Goal: Information Seeking & Learning: Learn about a topic

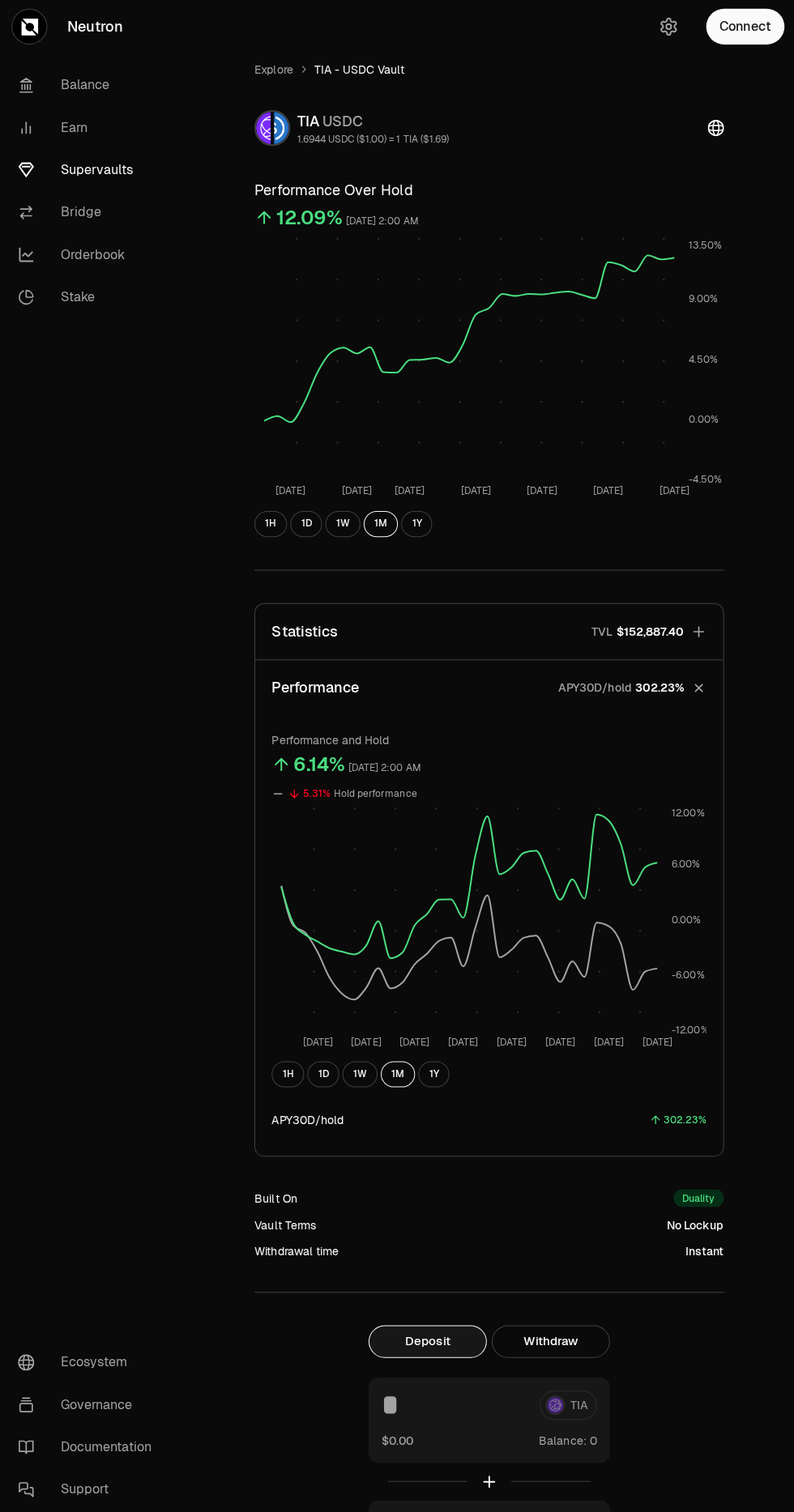
click at [78, 300] on link "Stake" at bounding box center [90, 299] width 168 height 42
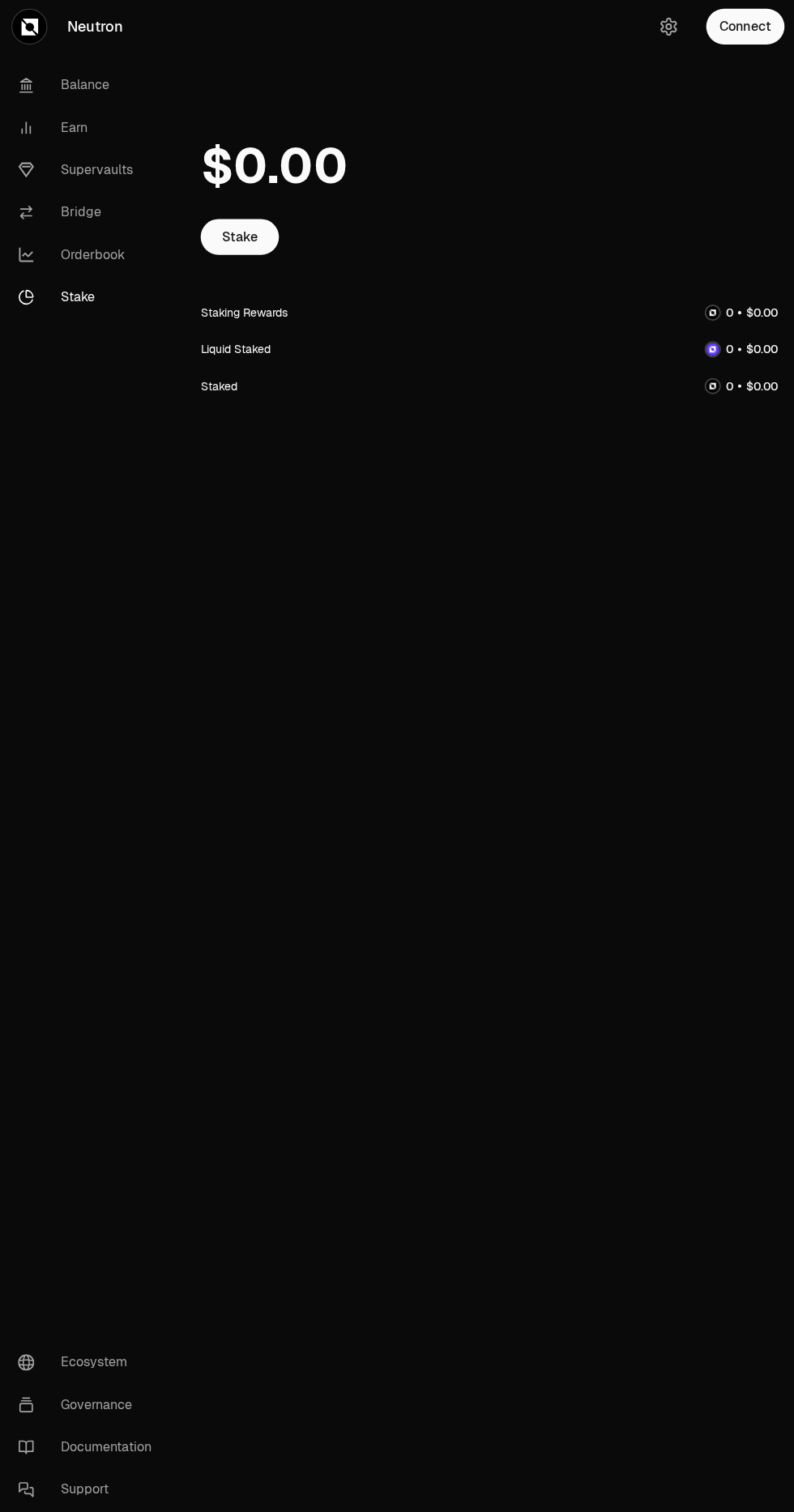
click at [98, 137] on link "Earn" at bounding box center [90, 130] width 168 height 42
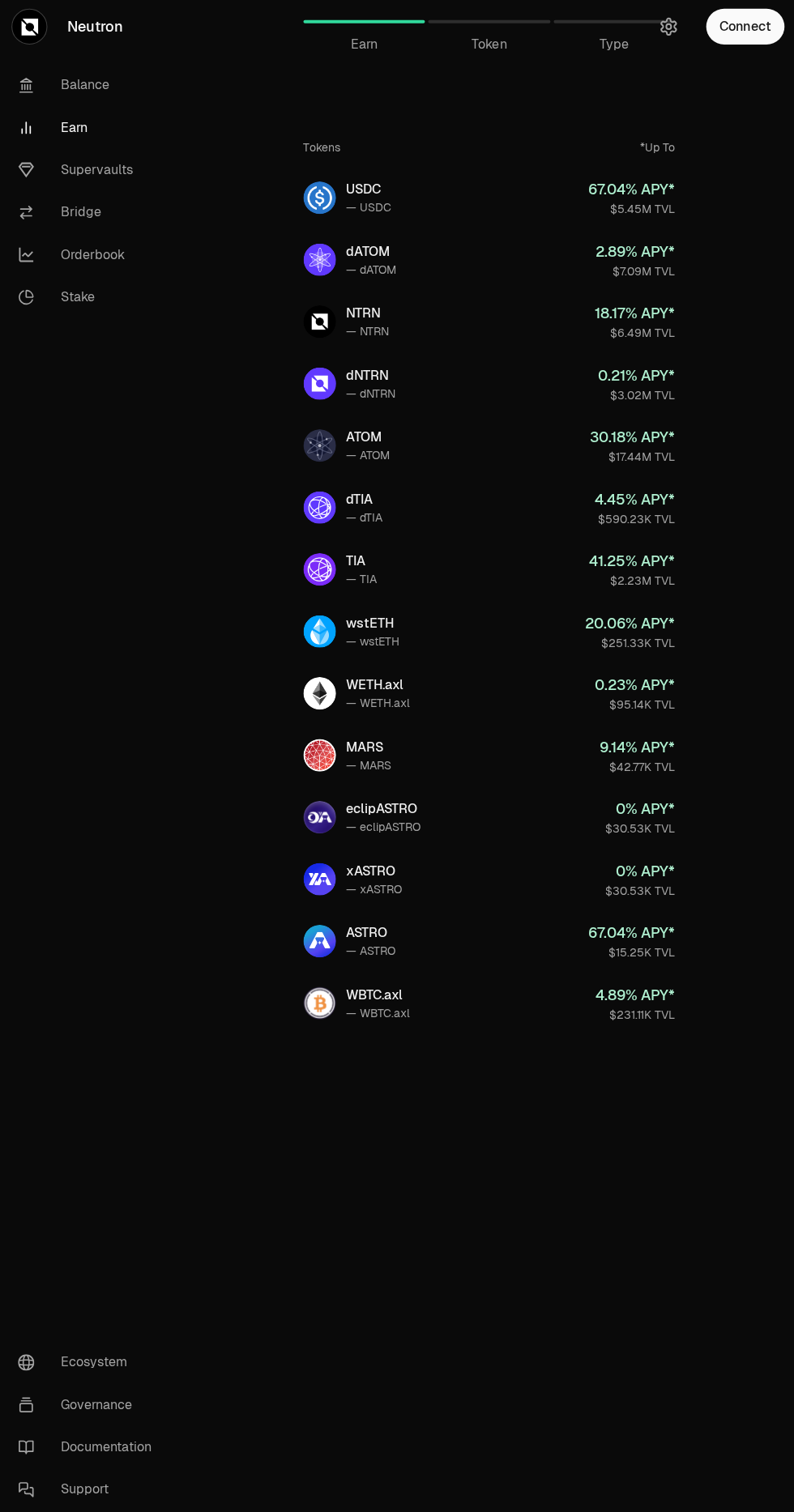
click at [97, 173] on link "Supervaults" at bounding box center [90, 173] width 168 height 42
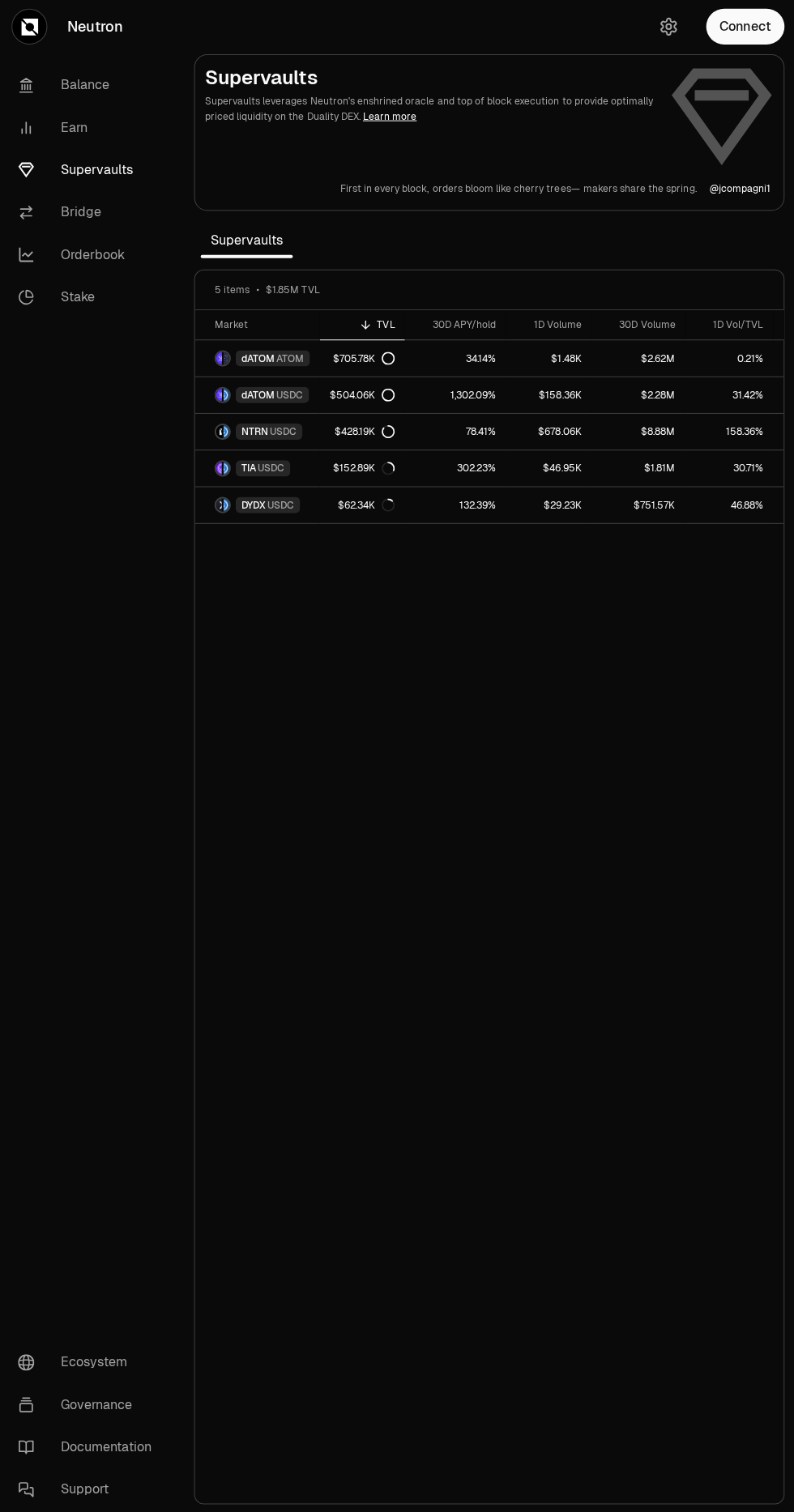
click at [75, 130] on link "Earn" at bounding box center [90, 130] width 168 height 42
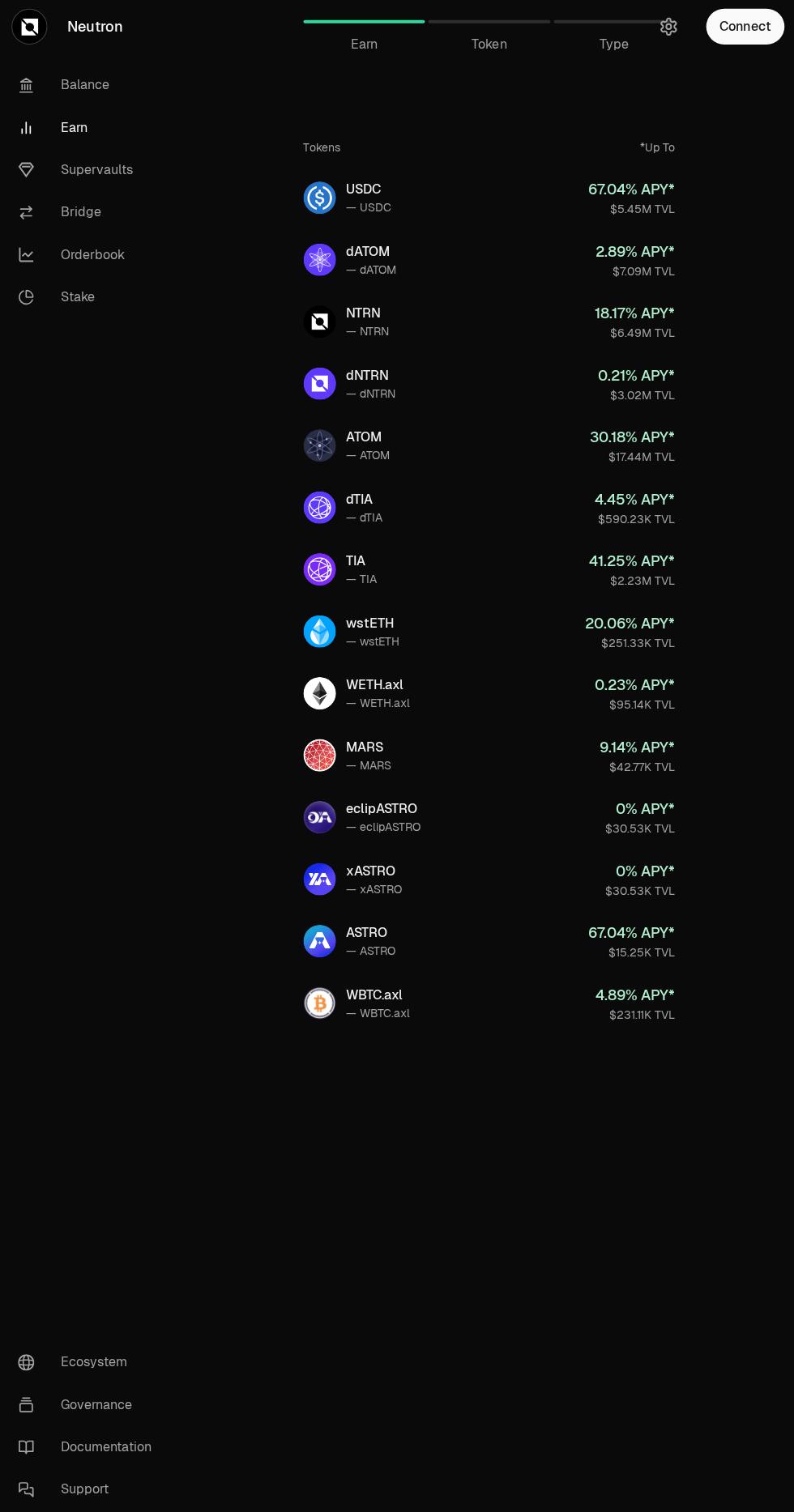
click at [522, 200] on link "USDC — USDC 67.04 % APY* $5.45M TVL" at bounding box center [487, 200] width 396 height 58
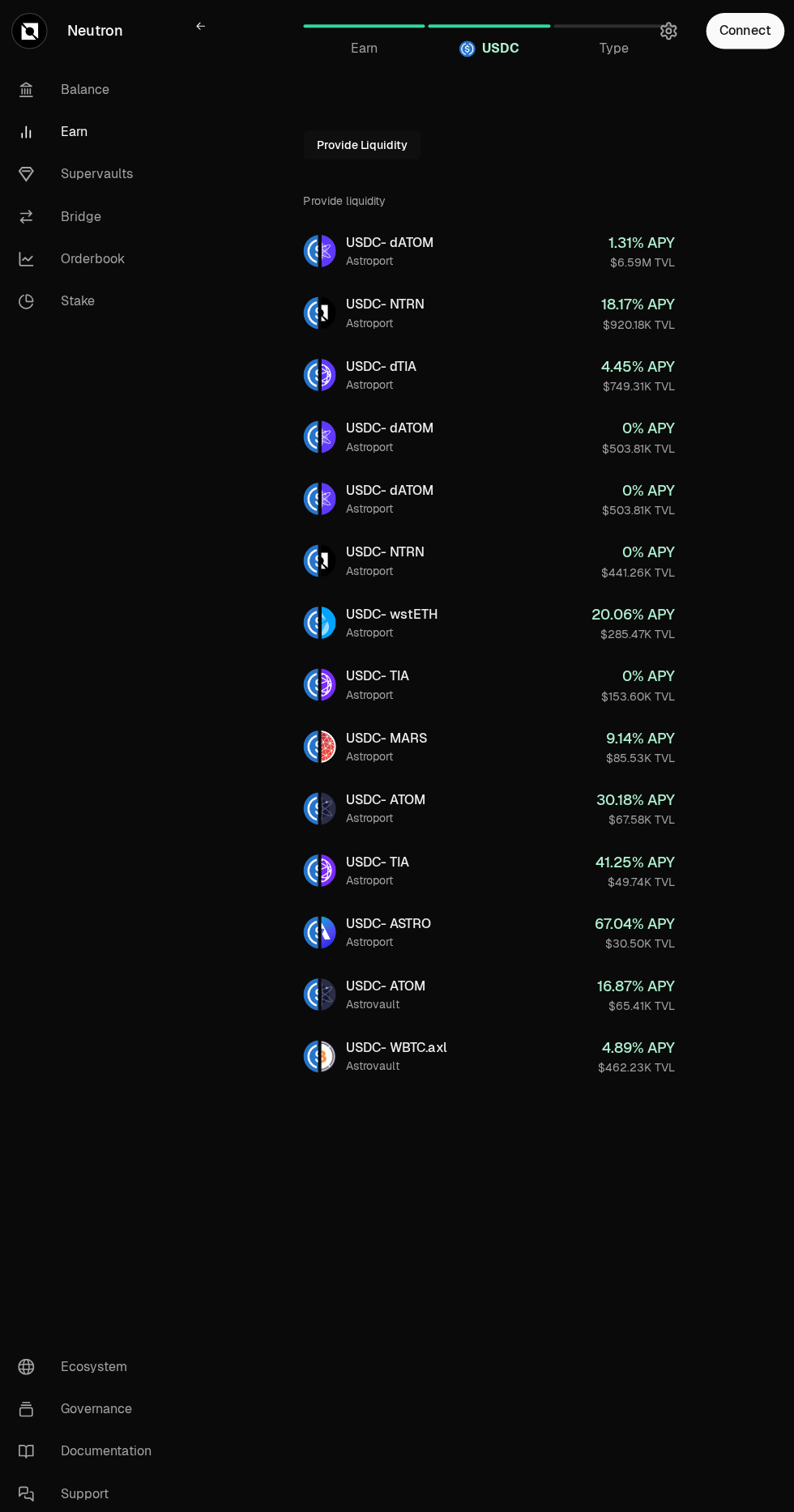
click at [75, 130] on link "Earn" at bounding box center [90, 130] width 168 height 42
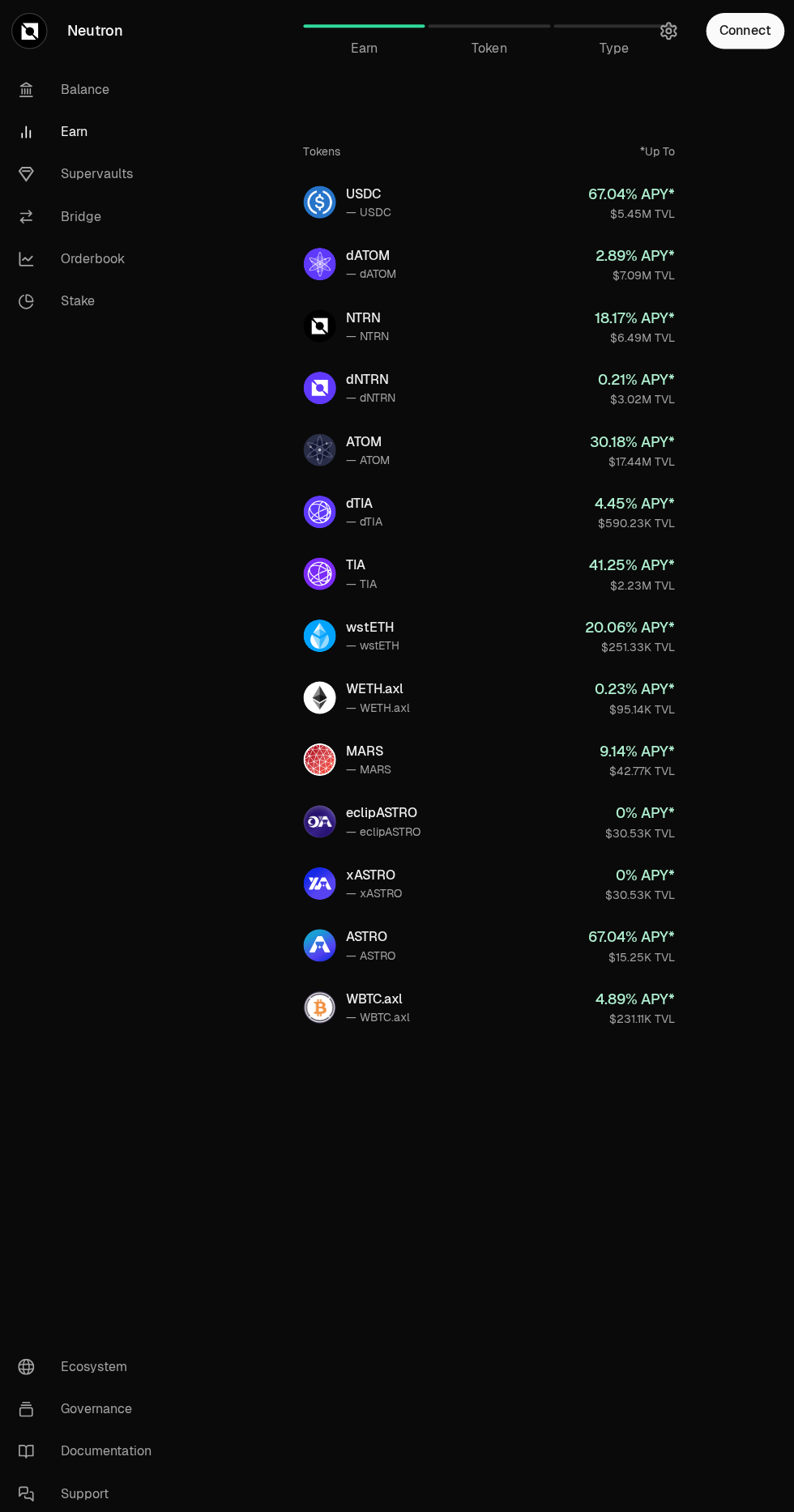
click at [525, 268] on link "dATOM — dATOM 2.89 % APY* $7.09M TVL" at bounding box center [487, 262] width 396 height 58
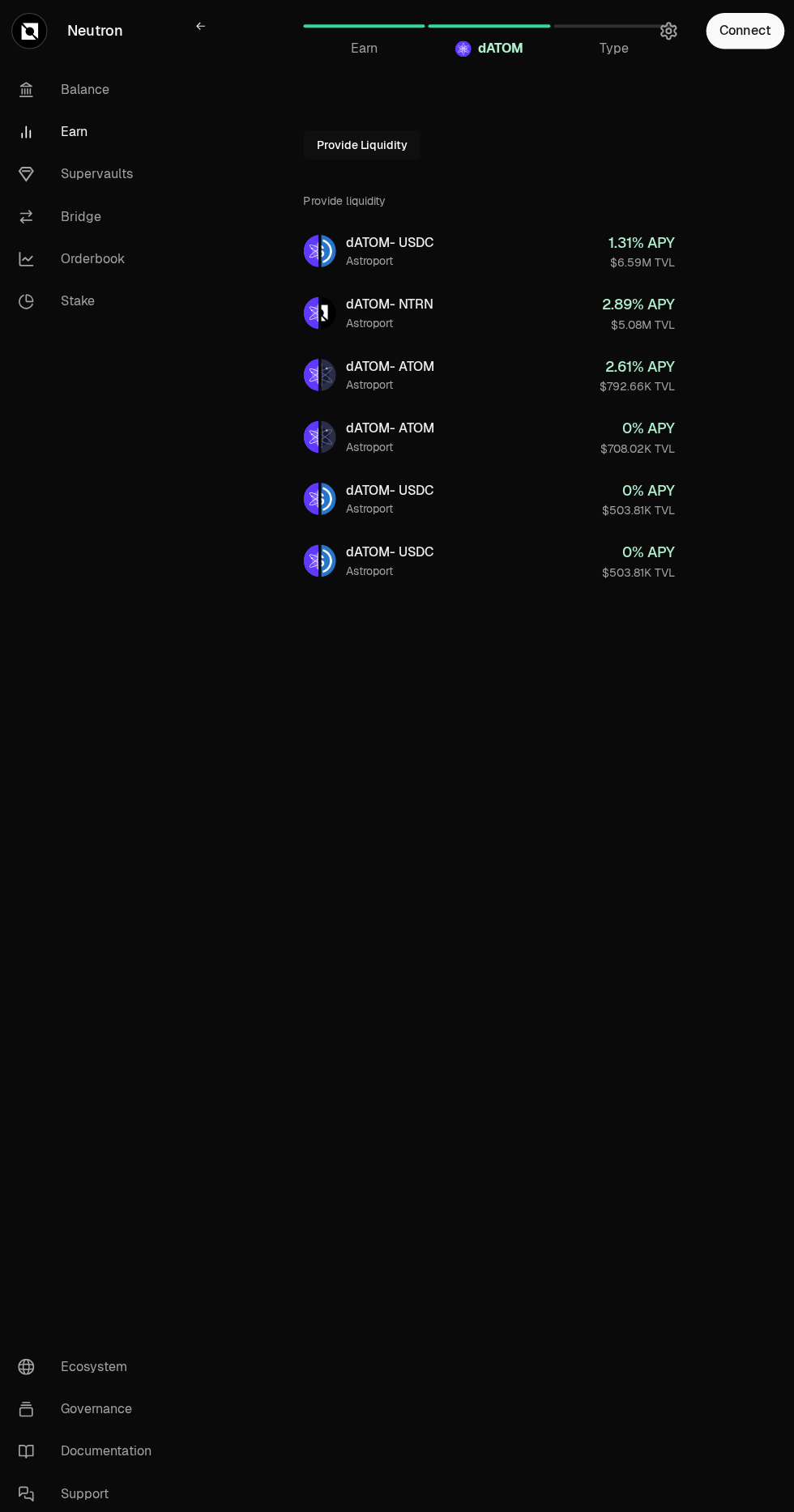
click at [75, 130] on link "Earn" at bounding box center [90, 130] width 168 height 42
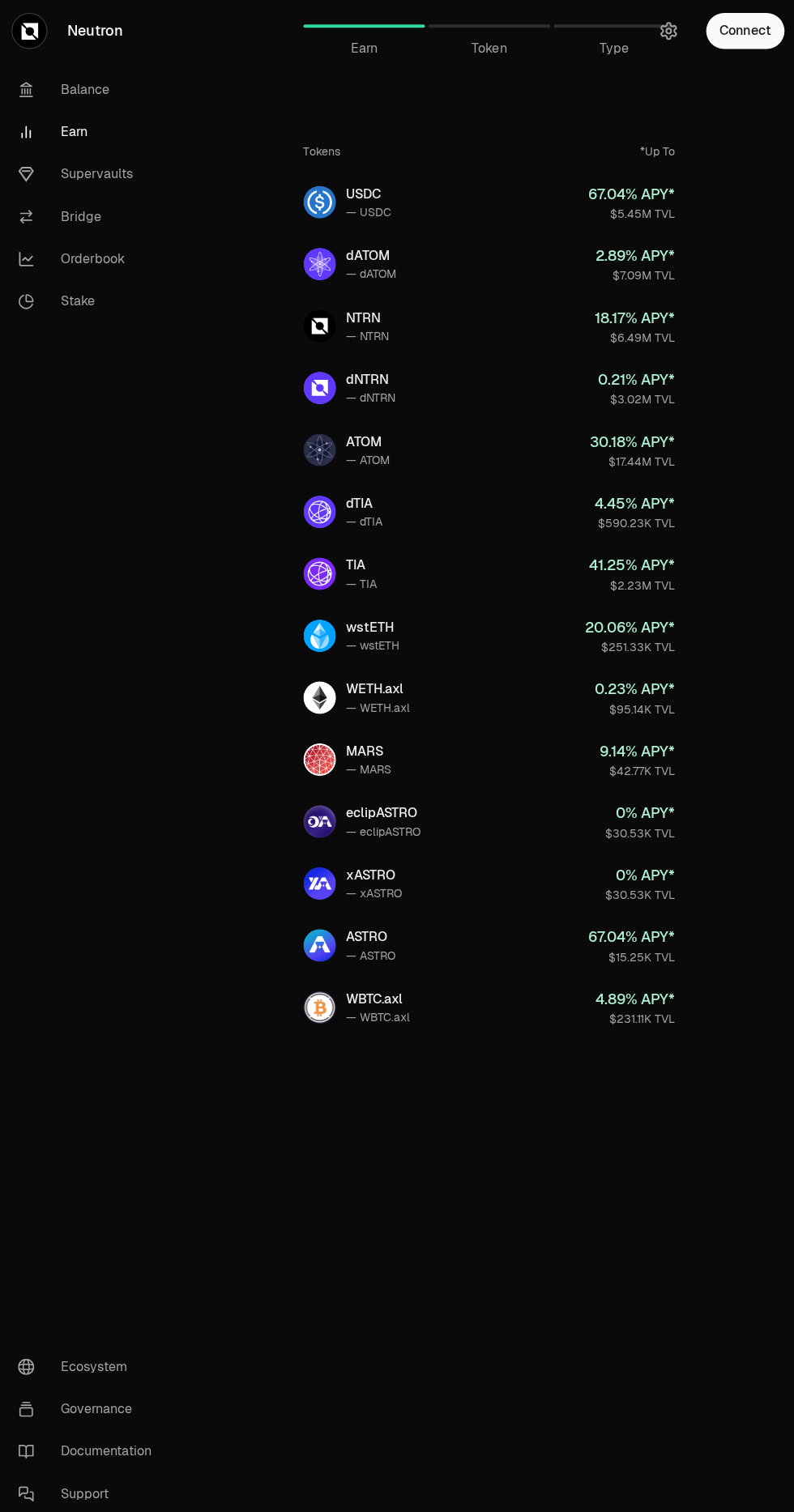
click at [584, 350] on link "NTRN — NTRN 18.17 % APY* $6.49M TVL" at bounding box center [487, 324] width 396 height 58
click at [499, 817] on link "eclipASTRO — eclipASTRO 0 % APY* $30.53K TVL" at bounding box center [487, 815] width 396 height 58
click at [501, 922] on link "ASTRO — ASTRO 67.04 % APY* $15.25K TVL" at bounding box center [487, 938] width 396 height 58
click at [523, 1015] on link "WBTC.axl — WBTC.axl 4.89 % APY* $231.11K TVL" at bounding box center [487, 1001] width 396 height 58
click at [504, 714] on link "WETH.axl — WETH.axl 0.23 % APY* $95.14K TVL" at bounding box center [487, 693] width 396 height 58
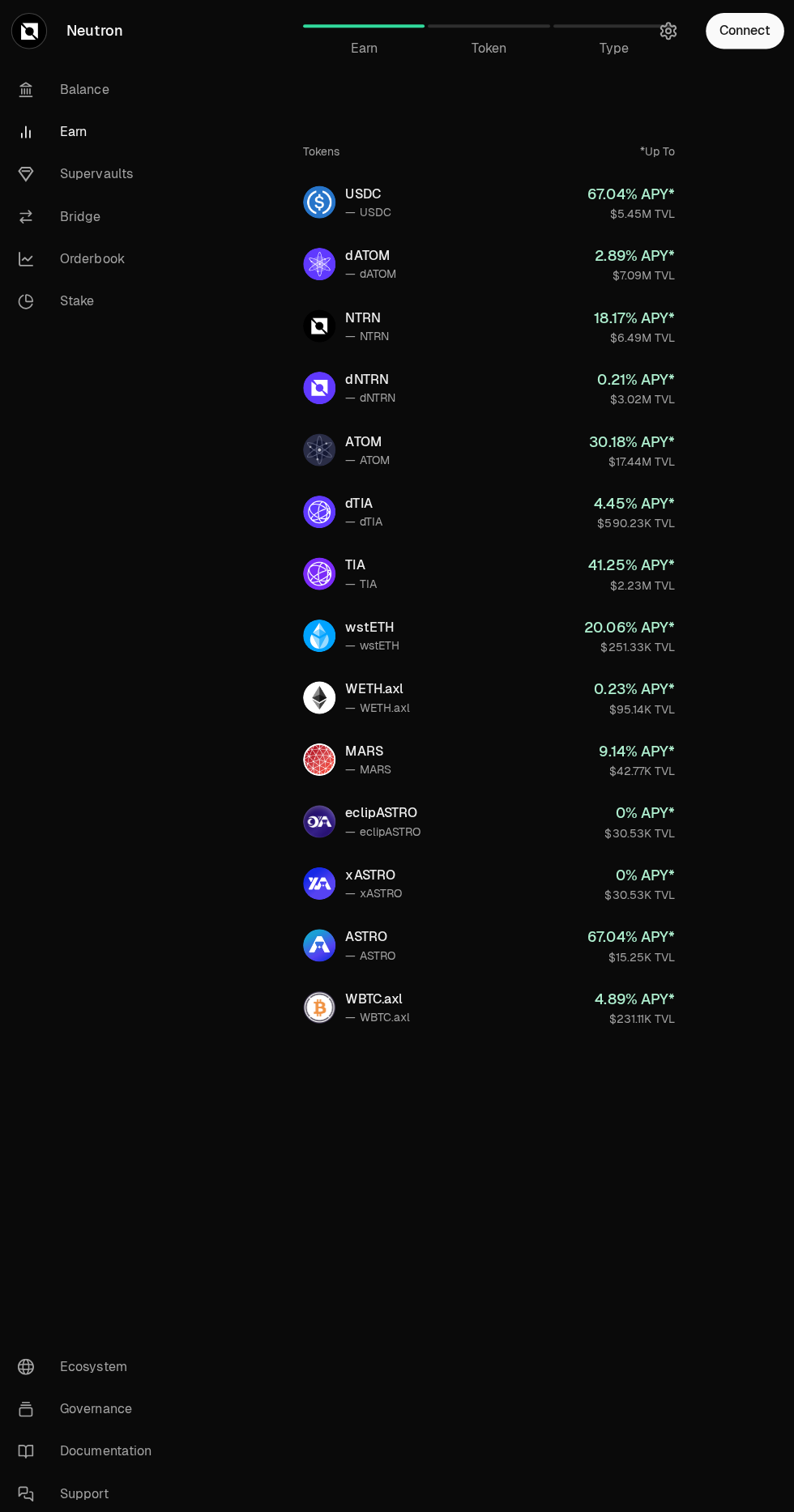
click at [113, 156] on link "Supervaults" at bounding box center [90, 173] width 168 height 42
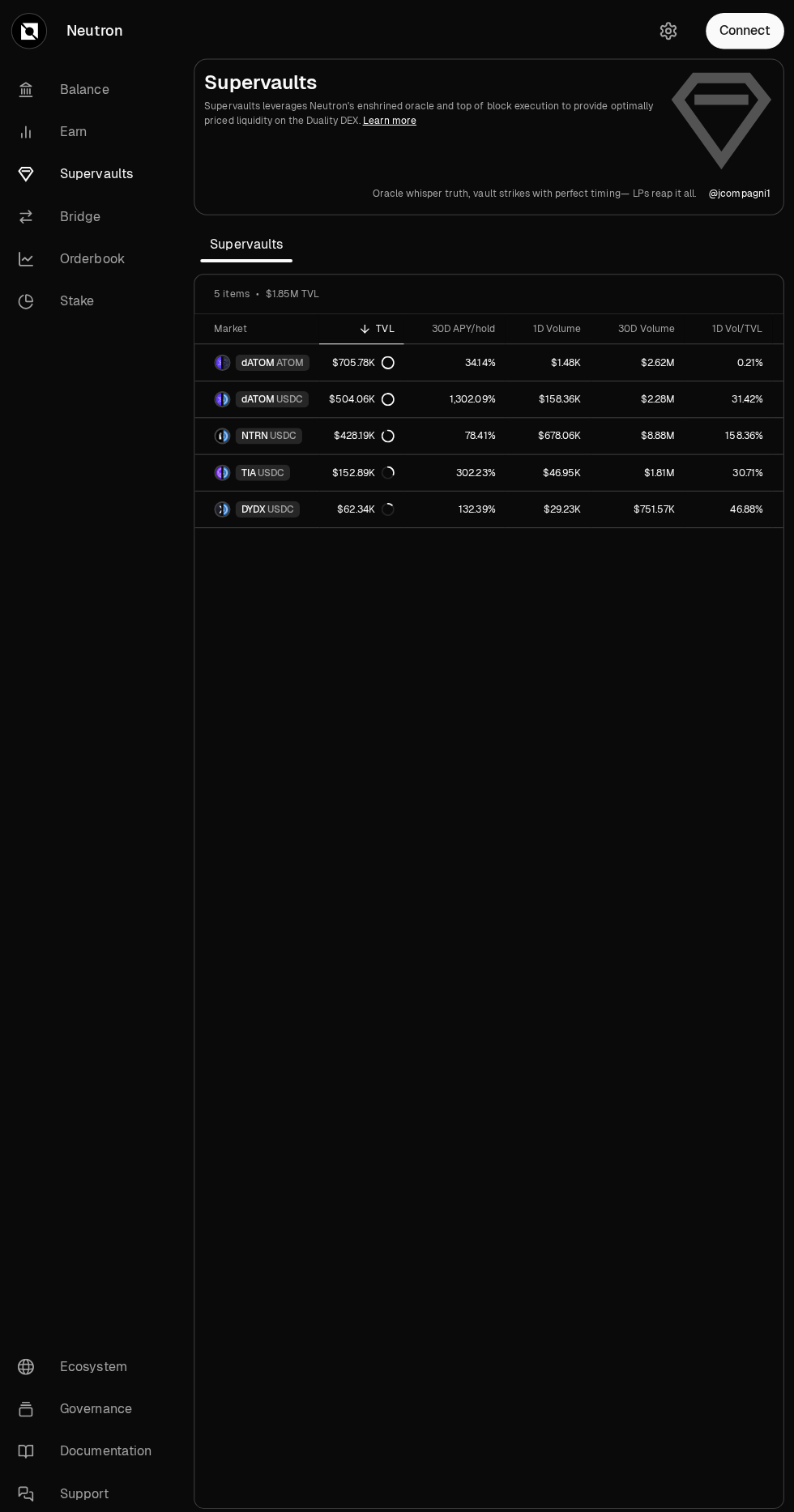
click at [51, 136] on link "Earn" at bounding box center [90, 130] width 168 height 42
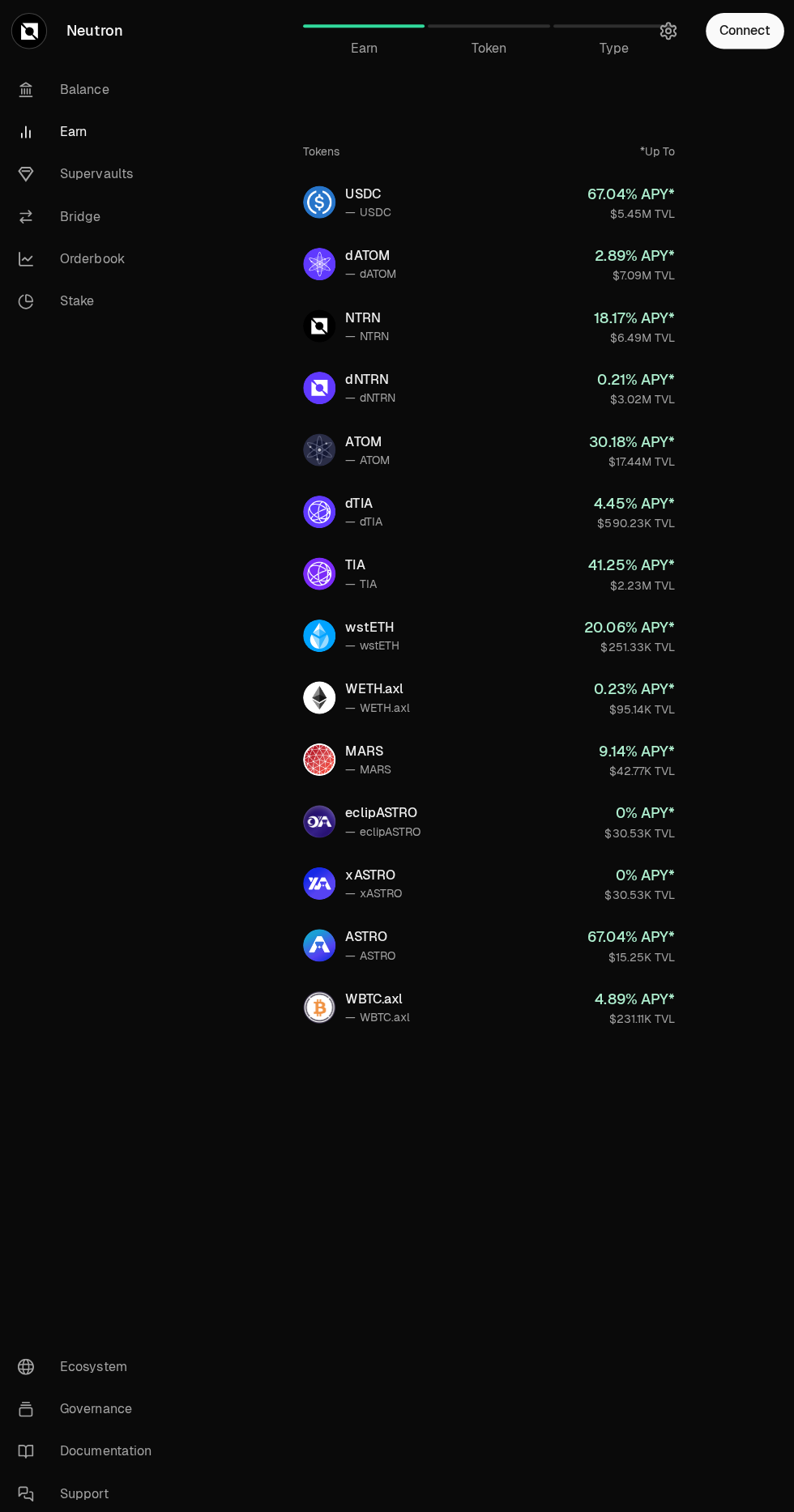
click at [78, 181] on link "Supervaults" at bounding box center [90, 173] width 168 height 42
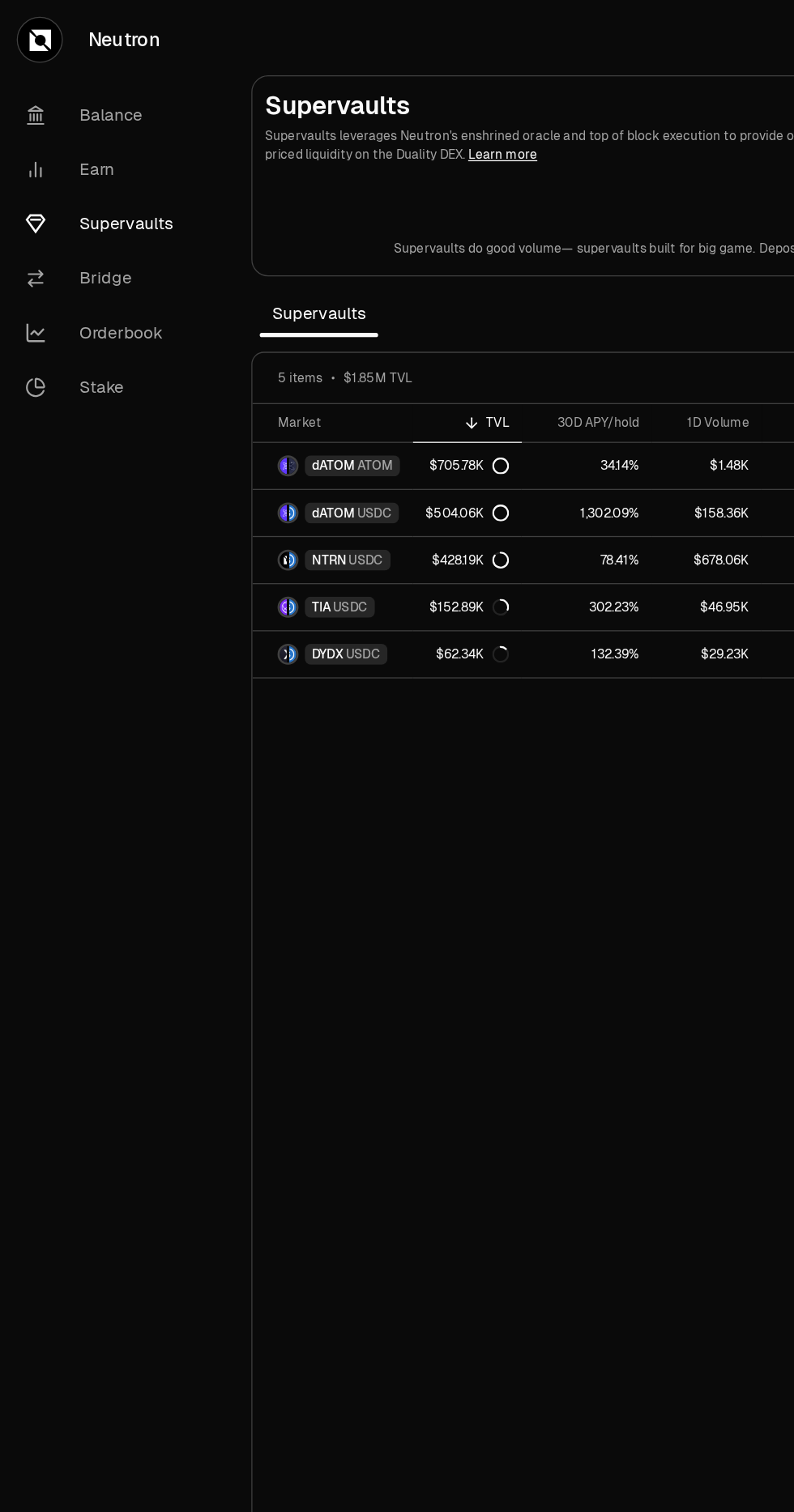
click at [58, 129] on link "Earn" at bounding box center [90, 130] width 168 height 42
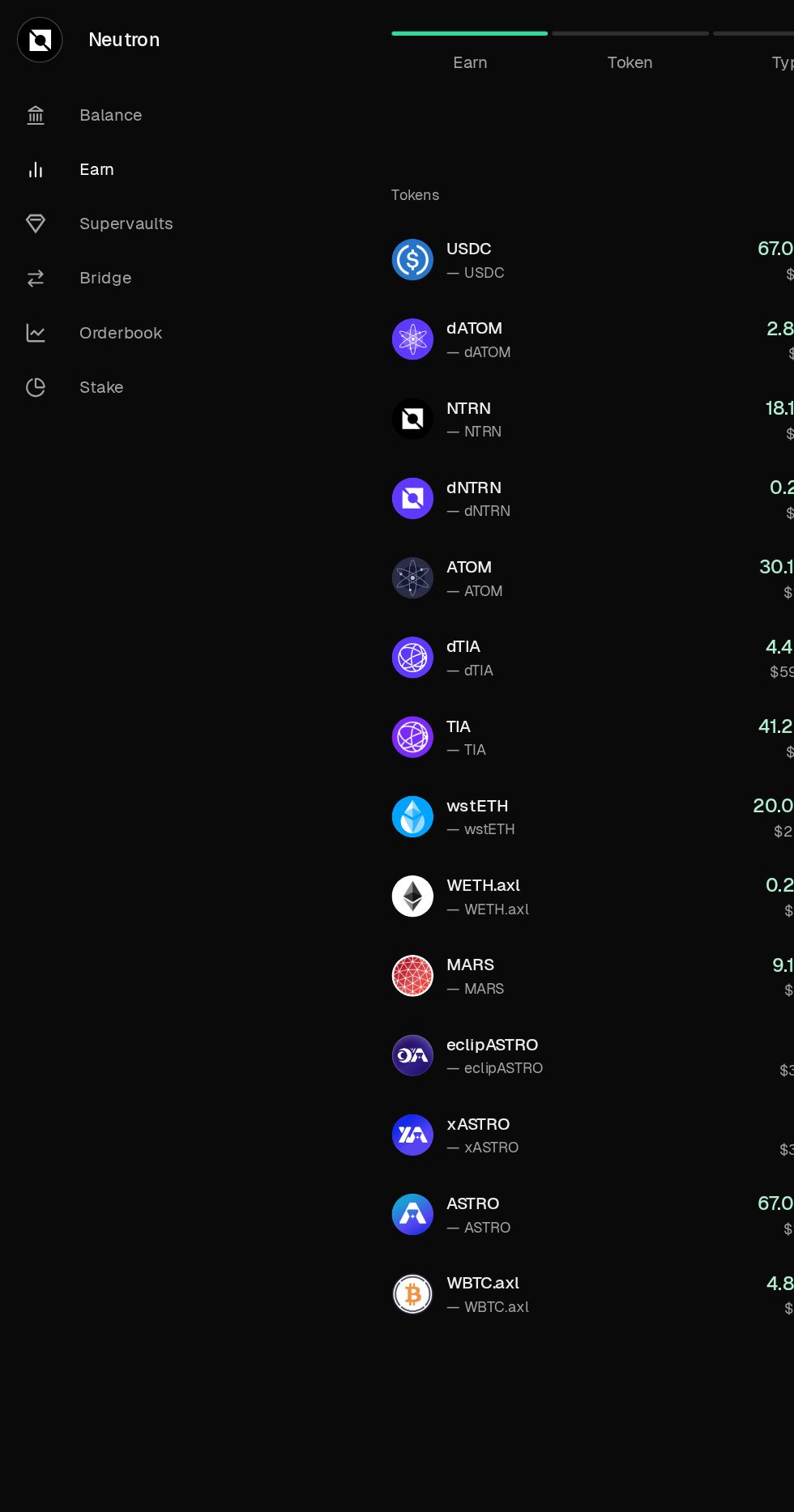
click at [76, 166] on link "Supervaults" at bounding box center [90, 173] width 168 height 42
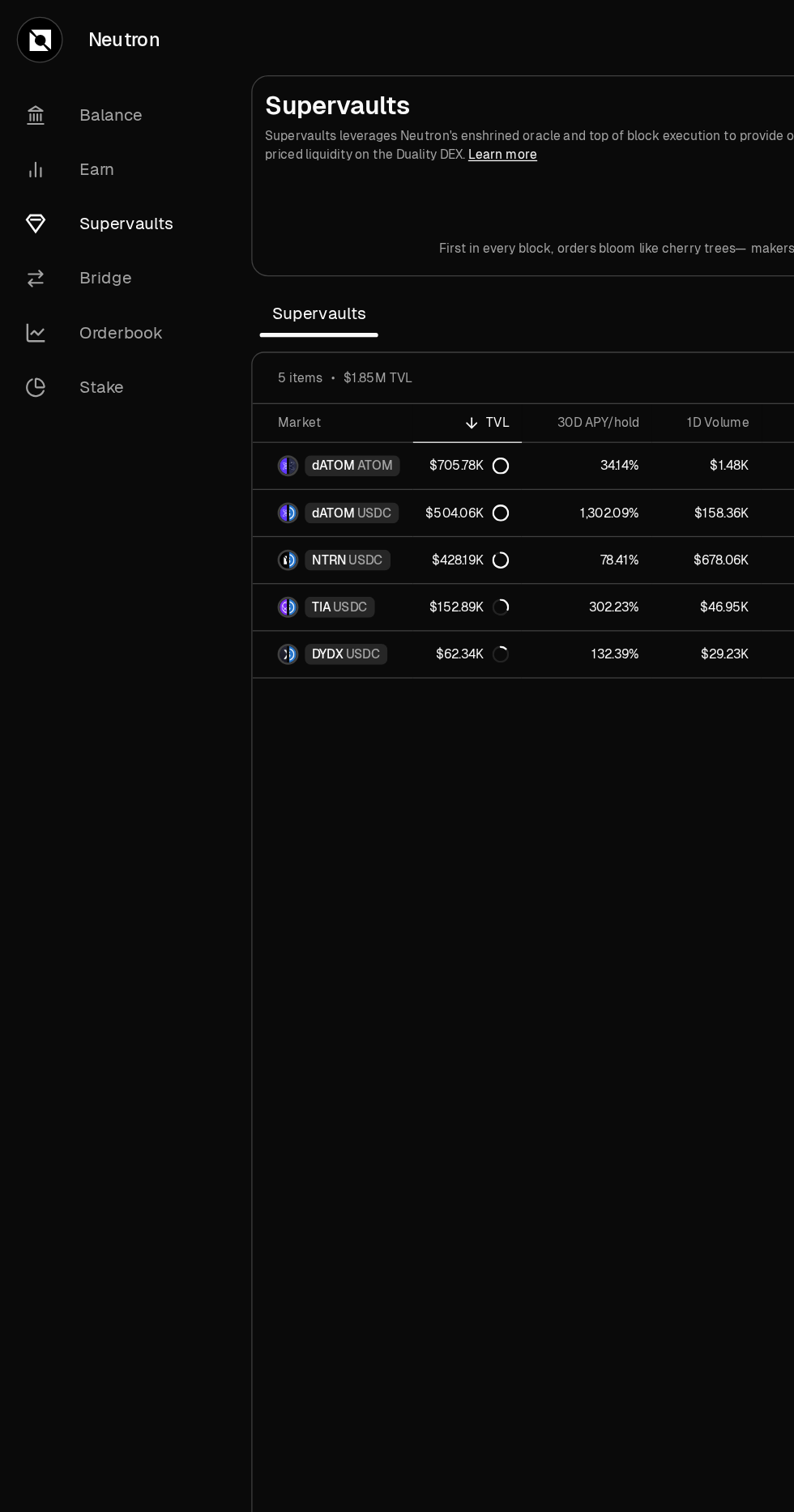
click at [61, 129] on link "Earn" at bounding box center [90, 130] width 168 height 42
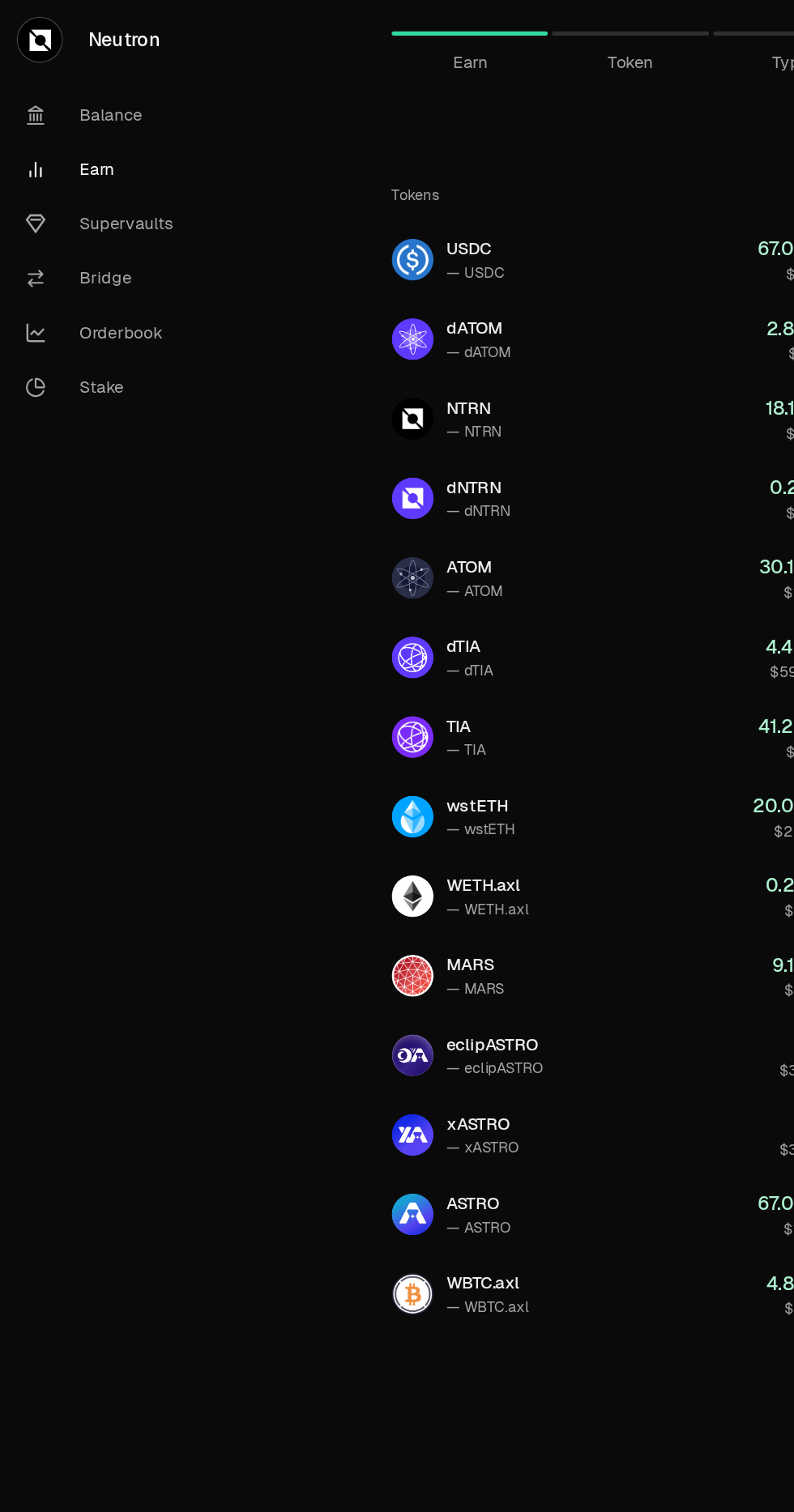
click at [96, 170] on link "Supervaults" at bounding box center [90, 173] width 168 height 42
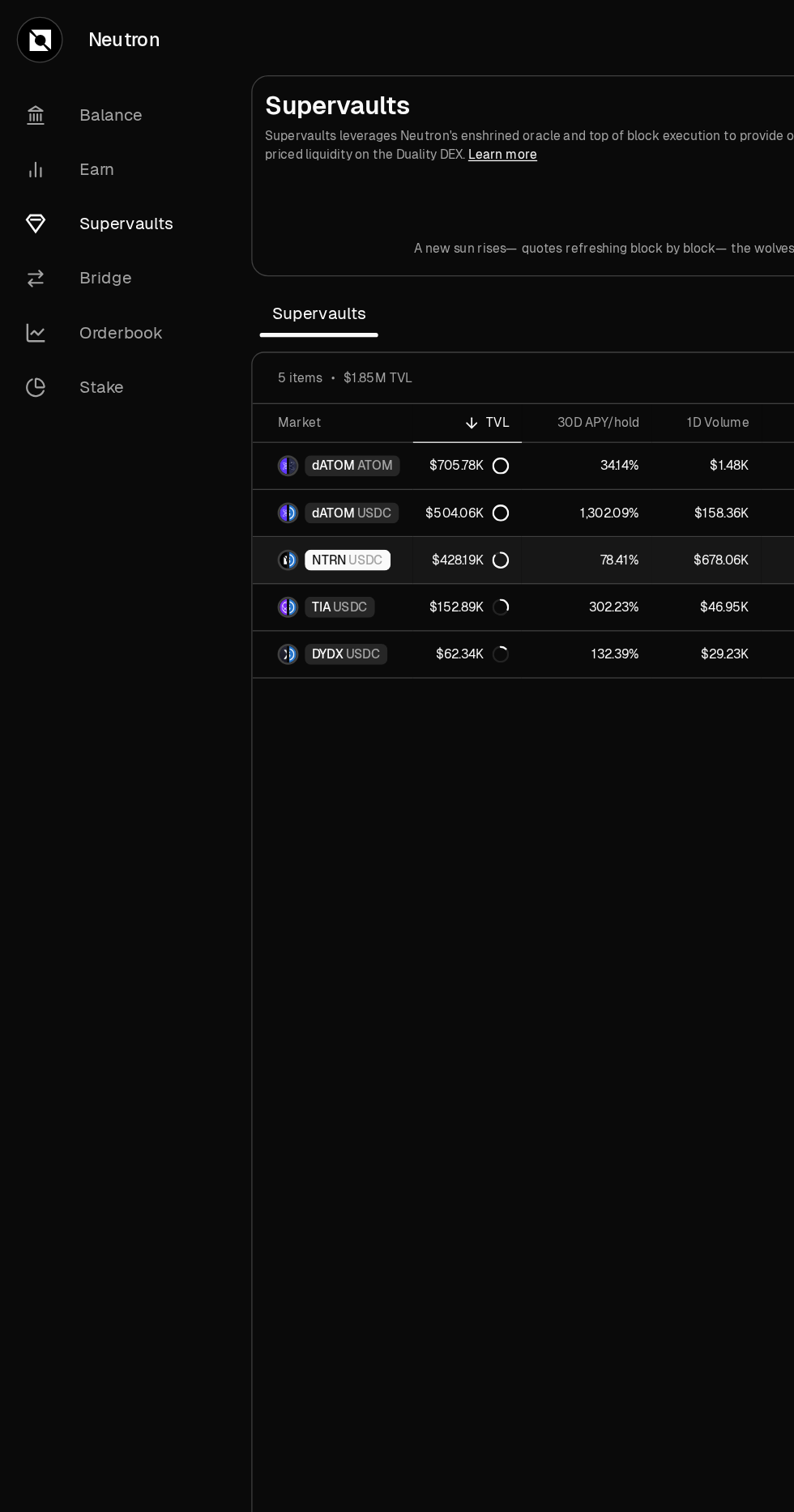
click at [270, 431] on span "USDC" at bounding box center [283, 433] width 27 height 13
